Goal: Information Seeking & Learning: Learn about a topic

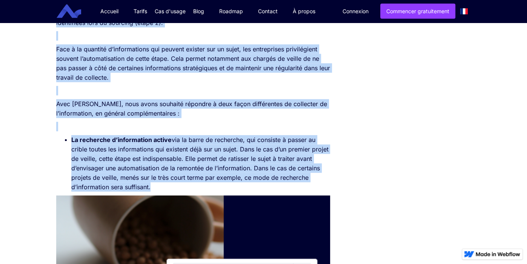
scroll to position [993, 0]
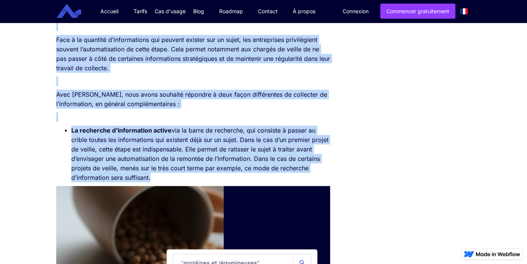
drag, startPoint x: 54, startPoint y: 45, endPoint x: 158, endPoint y: 178, distance: 169.4
click at [158, 178] on div "SOMMAIRE Étape 1 : Le cadrage du besoin d’information Étape 2 : Le sourcing Éta…" at bounding box center [193, 103] width 282 height 1861
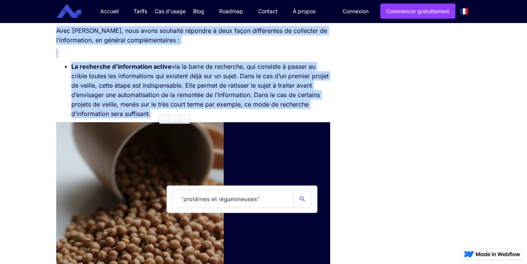
scroll to position [1057, 0]
copy div "Lorem 8 : Ip dolorsi am consec a’elitseddoei Te incidid utl et dolorem aliqua e…"
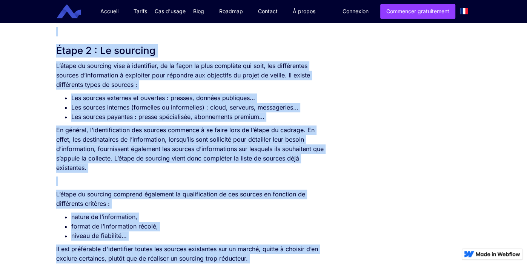
scroll to position [616, 0]
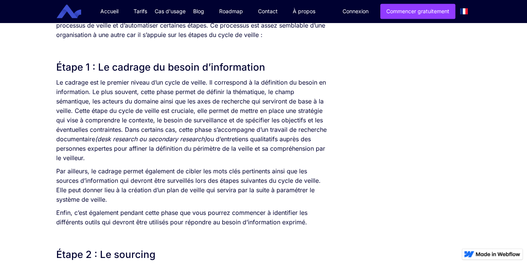
scroll to position [0, 0]
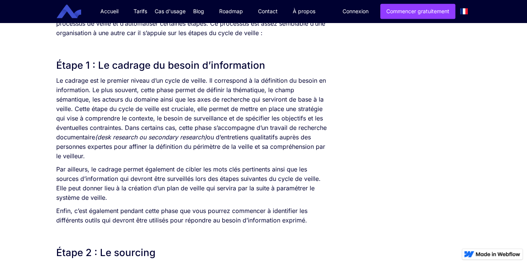
scroll to position [416, 0]
